Goal: Task Accomplishment & Management: Manage account settings

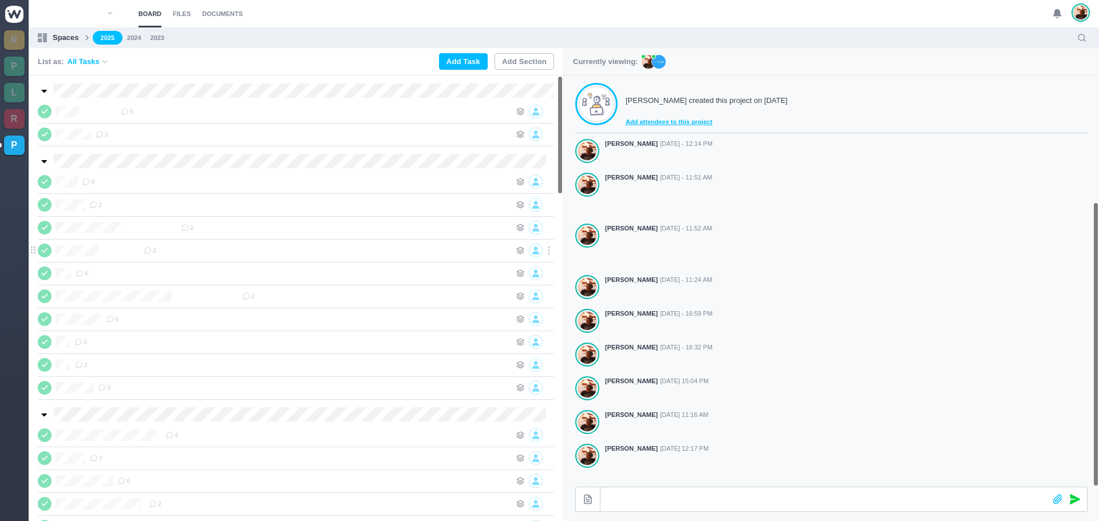
scroll to position [183, 0]
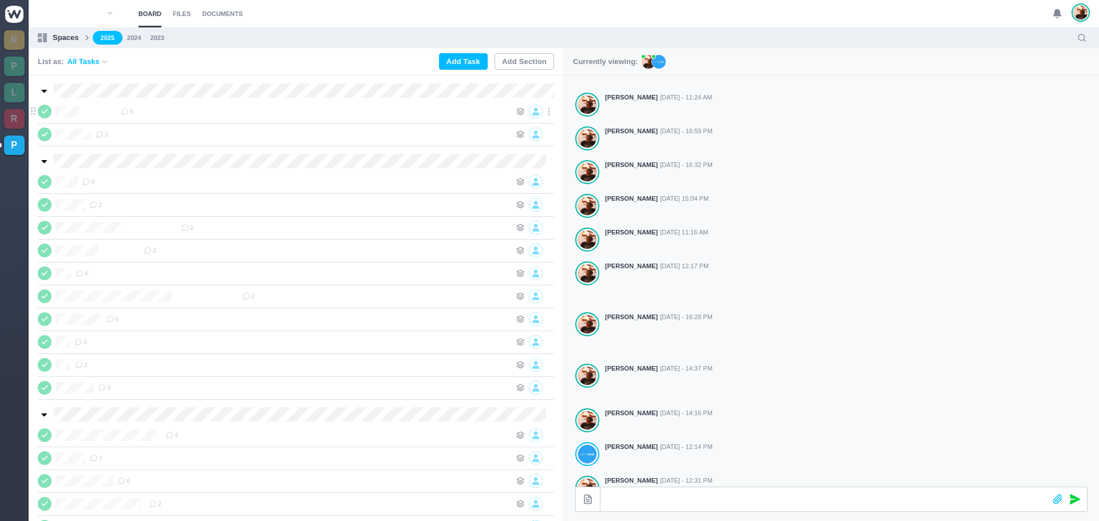
click at [184, 110] on div "5" at bounding box center [316, 112] width 390 height 14
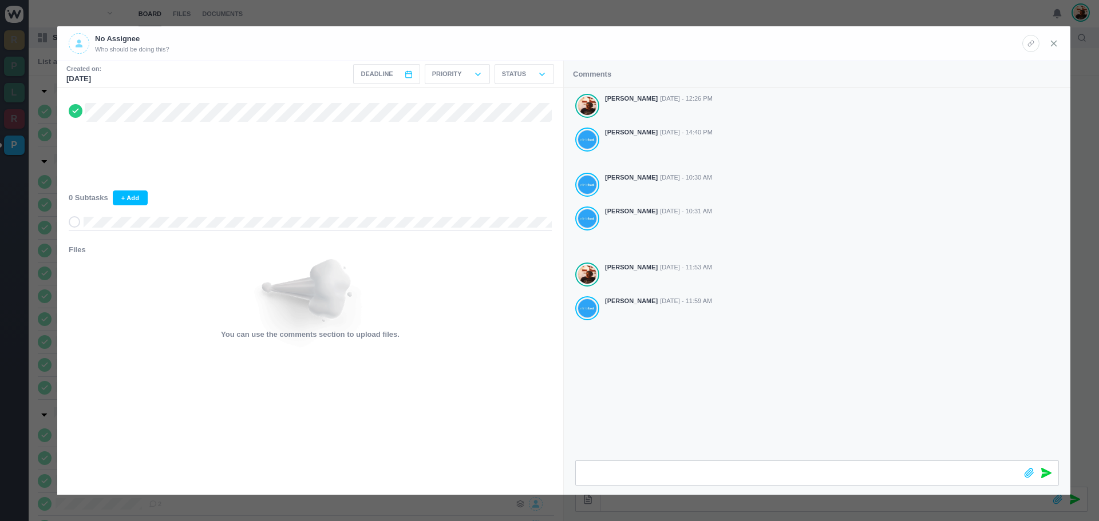
click at [1054, 45] on icon at bounding box center [1054, 43] width 10 height 10
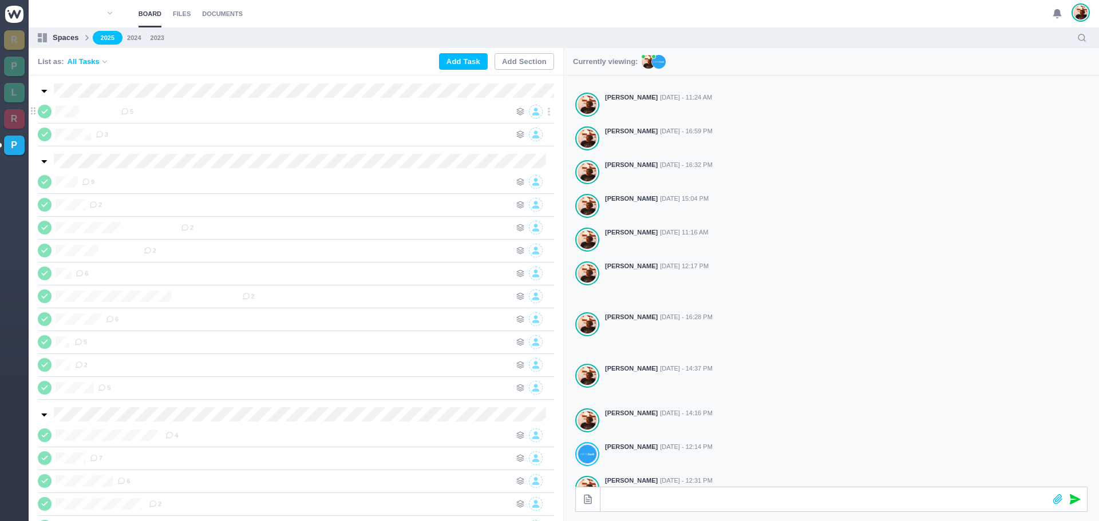
click at [51, 106] on div "[PERSON_NAME] 5" at bounding box center [277, 112] width 479 height 14
click at [37, 116] on span at bounding box center [33, 113] width 14 height 11
click at [42, 113] on icon at bounding box center [44, 112] width 9 height 8
click at [121, 114] on div "5" at bounding box center [316, 112] width 390 height 14
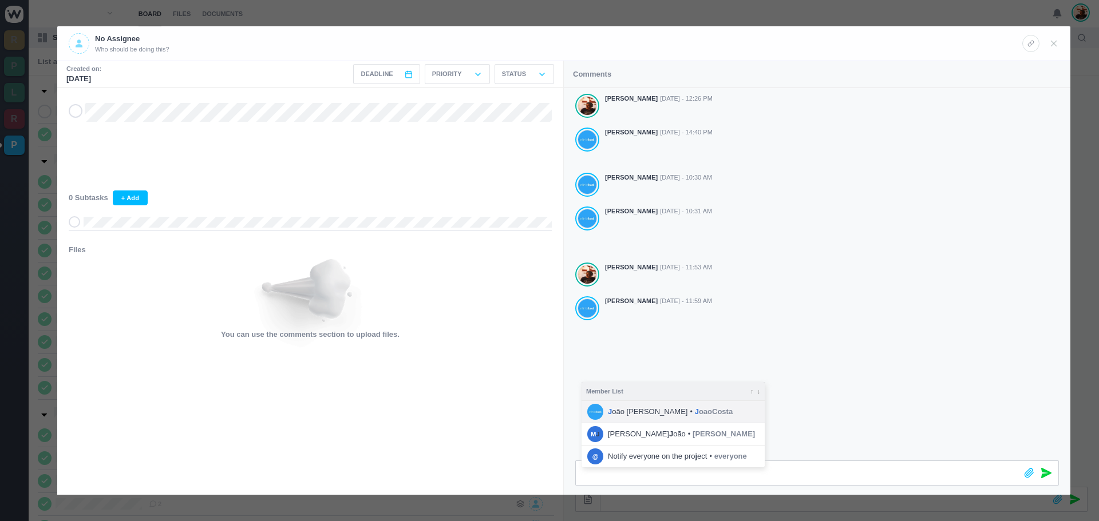
click at [640, 414] on span "J oão [PERSON_NAME]" at bounding box center [648, 411] width 80 height 11
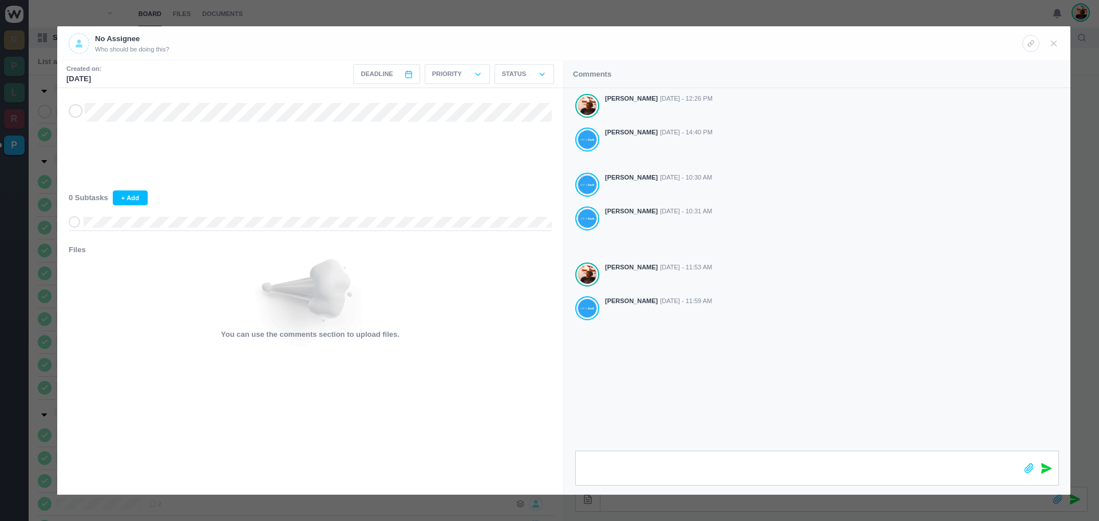
click at [1042, 469] on icon at bounding box center [1046, 469] width 10 height 10
click at [1057, 43] on icon at bounding box center [1054, 43] width 10 height 10
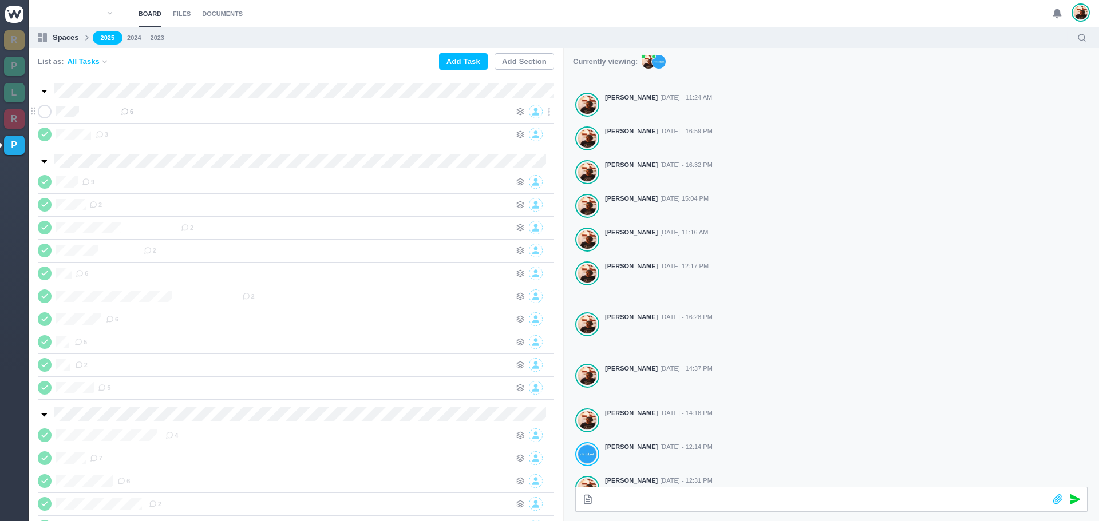
click at [170, 115] on div "6" at bounding box center [316, 112] width 390 height 14
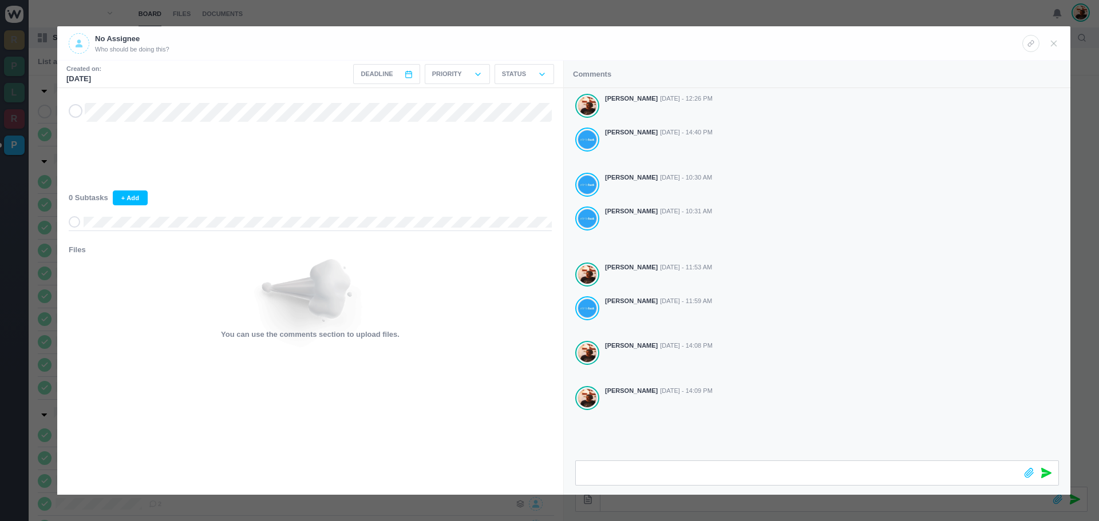
drag, startPoint x: 1050, startPoint y: 42, endPoint x: 1051, endPoint y: 50, distance: 8.0
click at [1050, 43] on icon at bounding box center [1054, 43] width 10 height 10
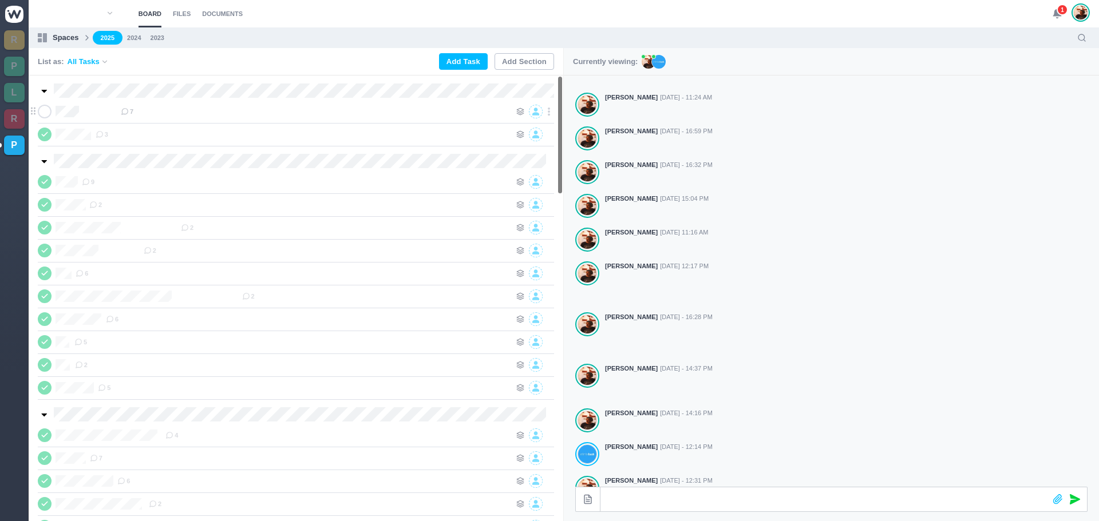
click at [121, 114] on div "7" at bounding box center [316, 112] width 390 height 14
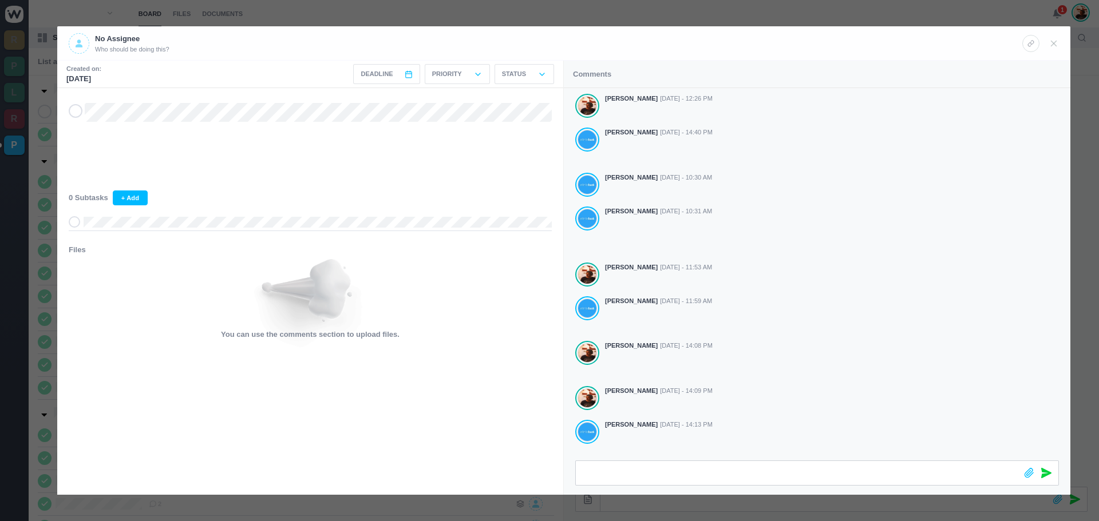
click at [75, 109] on icon at bounding box center [75, 111] width 9 height 8
click at [1056, 40] on icon at bounding box center [1054, 43] width 10 height 10
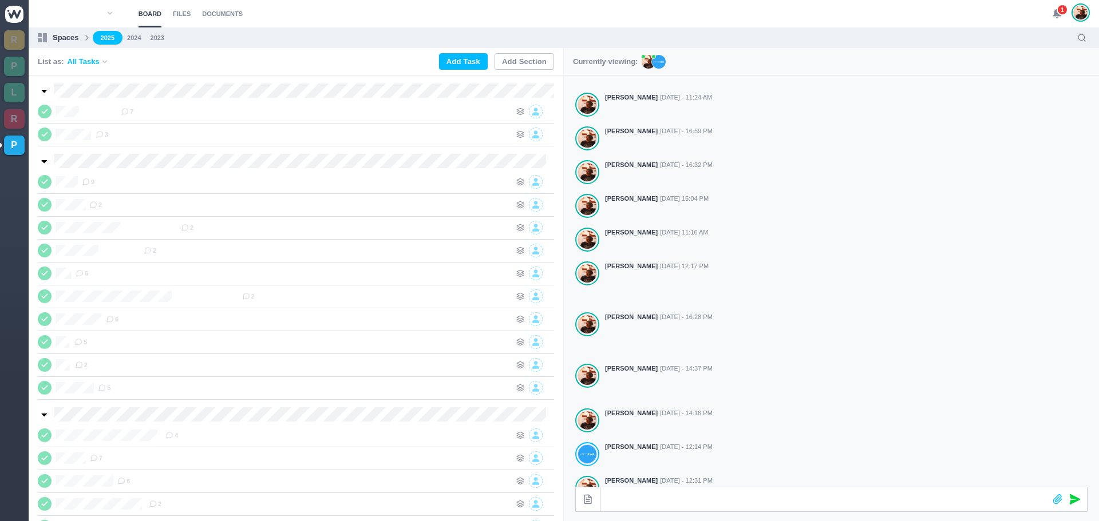
click at [1063, 10] on span "1" at bounding box center [1062, 9] width 11 height 11
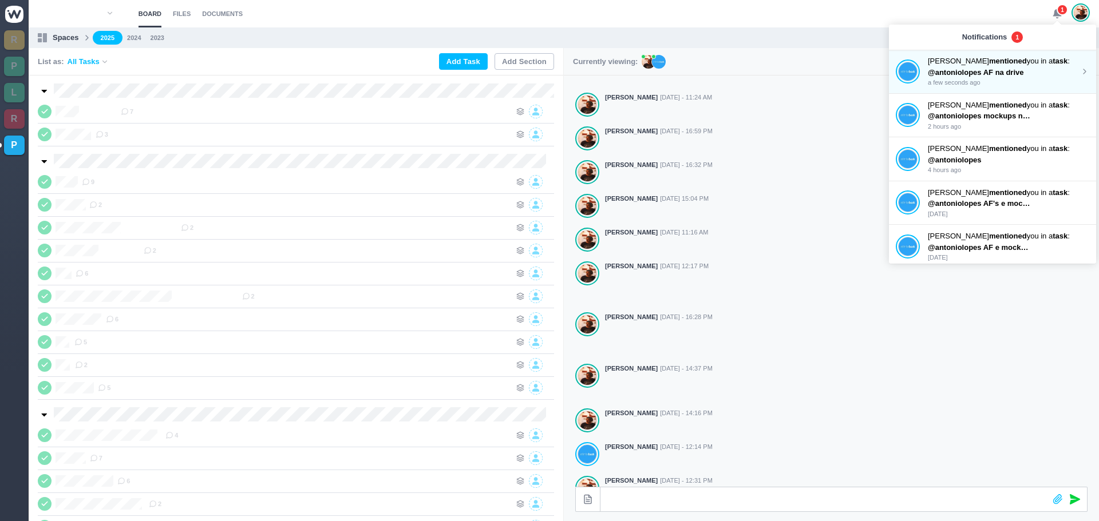
click at [989, 65] on strong "mentioned" at bounding box center [1008, 61] width 38 height 9
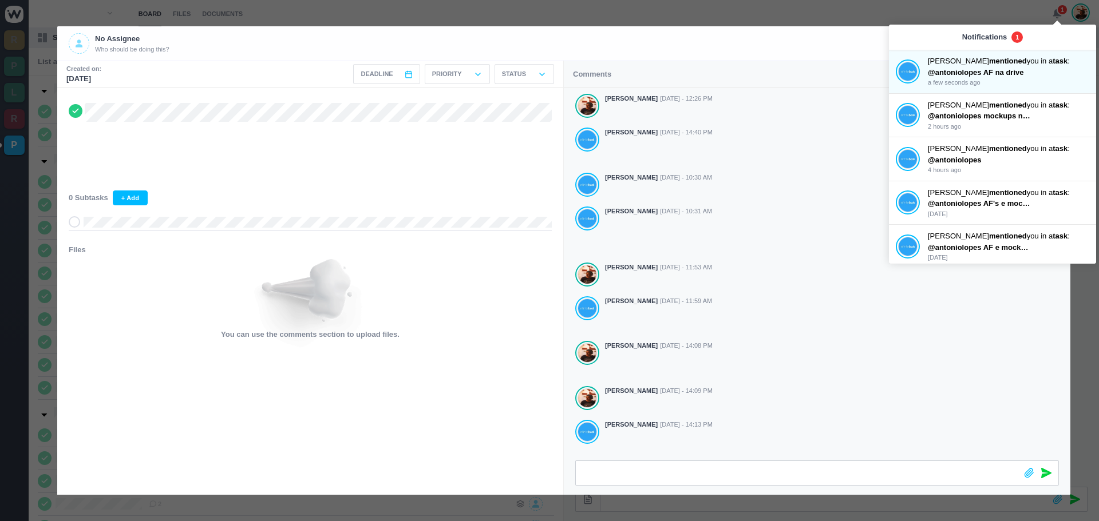
click at [820, 34] on div "No Assignee Who should be doing this?" at bounding box center [546, 43] width 954 height 21
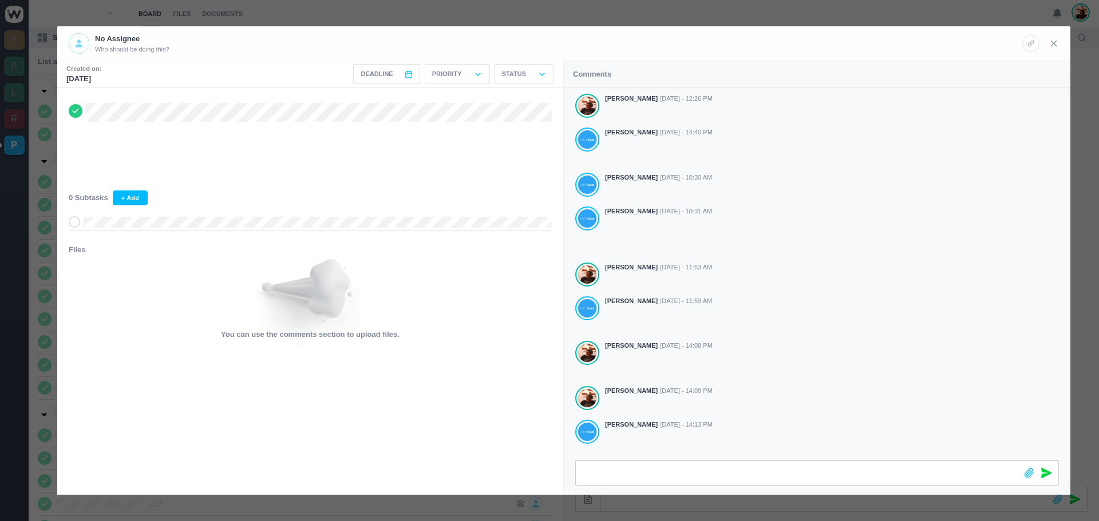
click at [1052, 46] on use at bounding box center [1054, 43] width 5 height 5
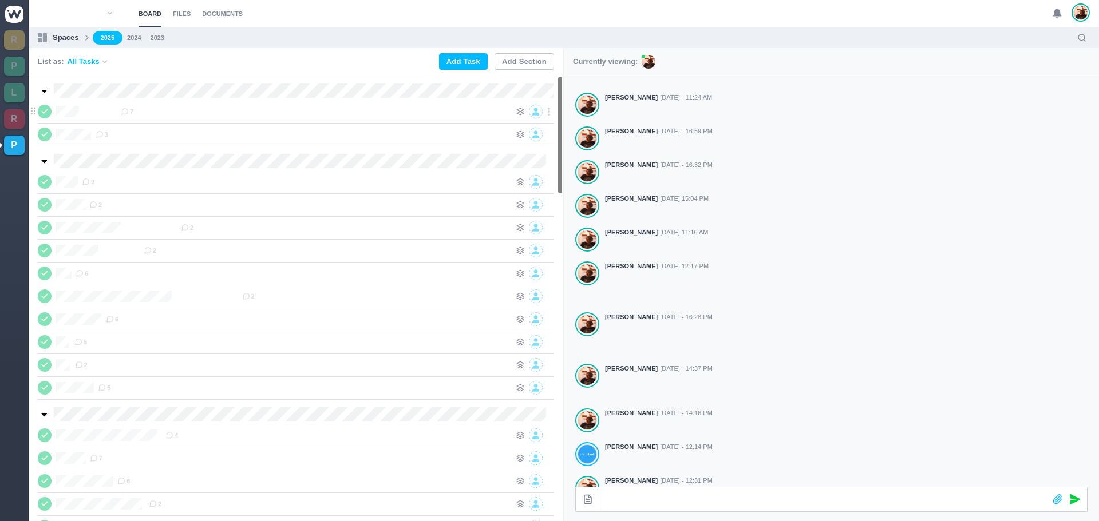
click at [336, 116] on div "7" at bounding box center [316, 112] width 390 height 14
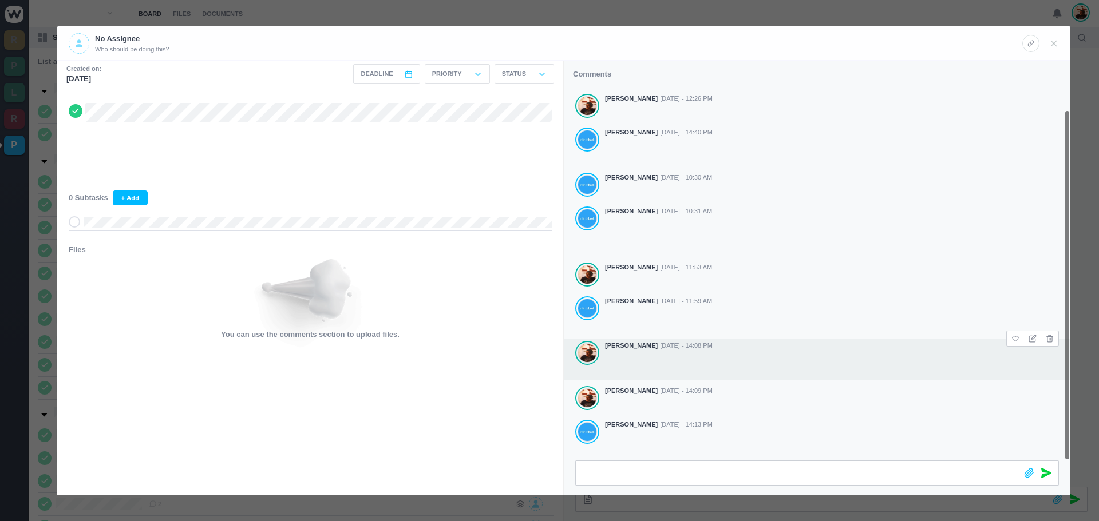
scroll to position [23, 0]
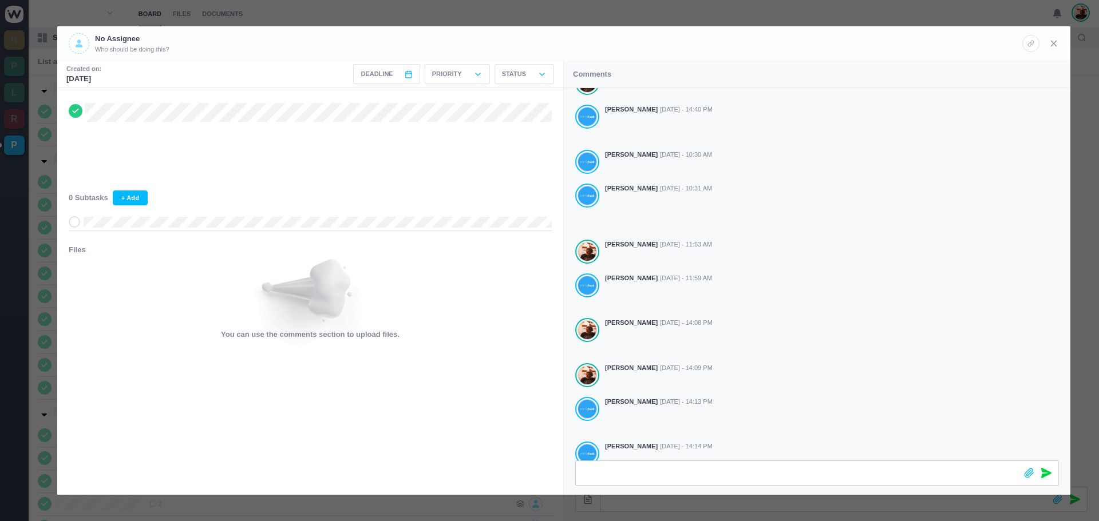
click at [1056, 42] on icon at bounding box center [1054, 43] width 10 height 10
